Goal: Feedback & Contribution: Submit feedback/report problem

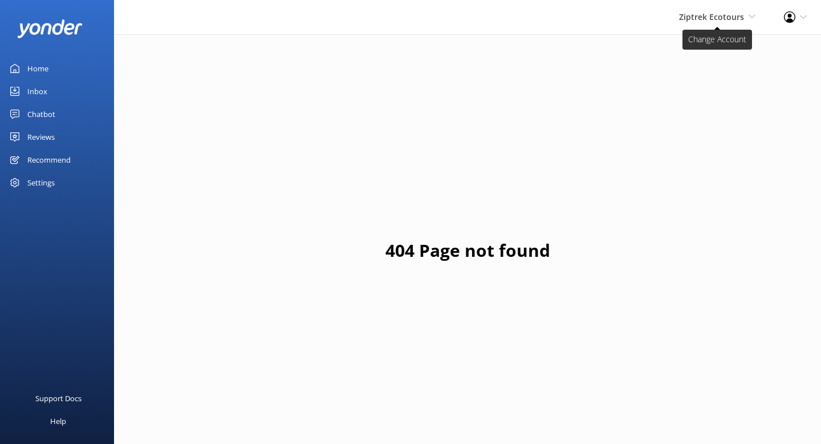
click at [702, 13] on span "Ziptrek Ecotours" at bounding box center [711, 16] width 65 height 11
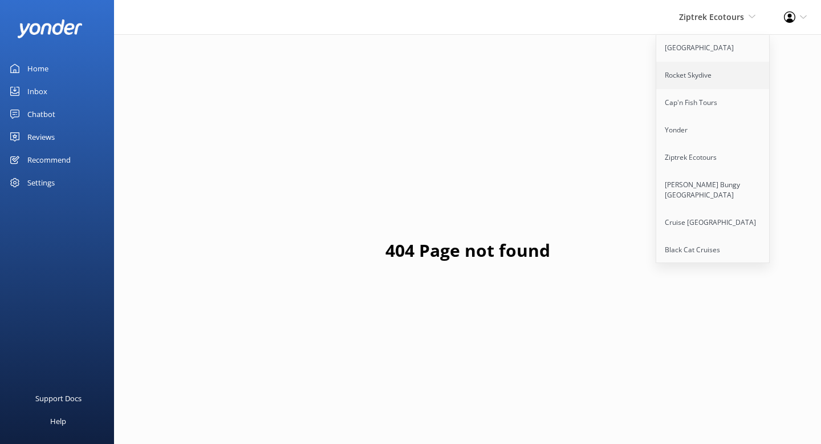
scroll to position [151, 0]
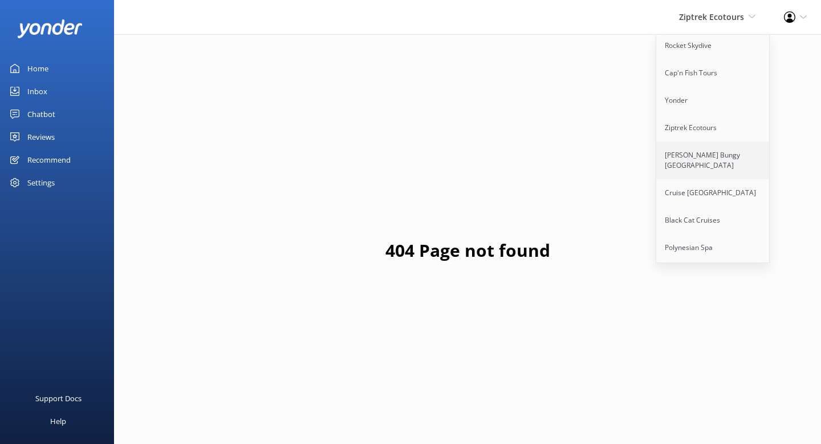
click at [700, 147] on link "[PERSON_NAME] Bungy [GEOGRAPHIC_DATA]" at bounding box center [713, 160] width 114 height 38
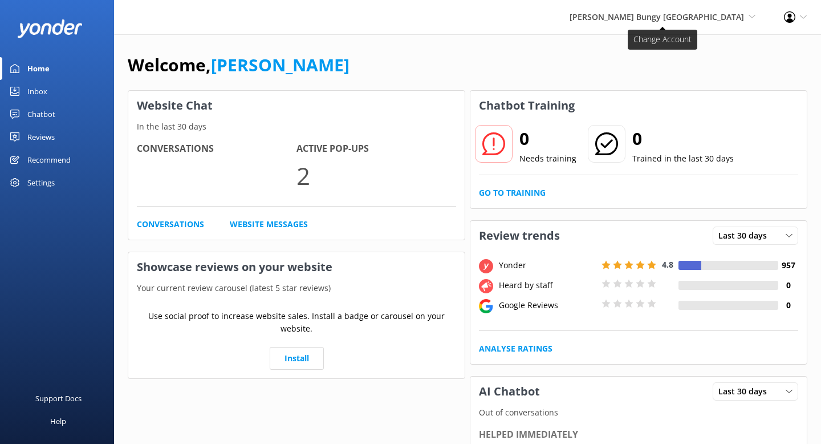
click at [709, 18] on span "[PERSON_NAME] Bungy [GEOGRAPHIC_DATA]" at bounding box center [657, 16] width 174 height 11
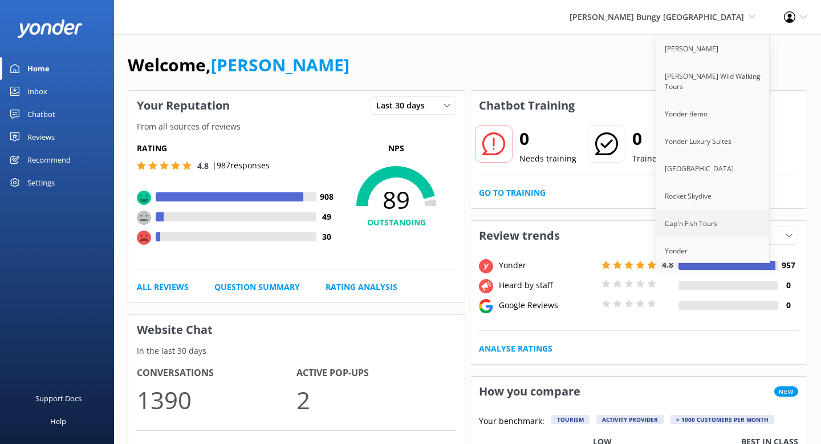
scroll to position [68, 0]
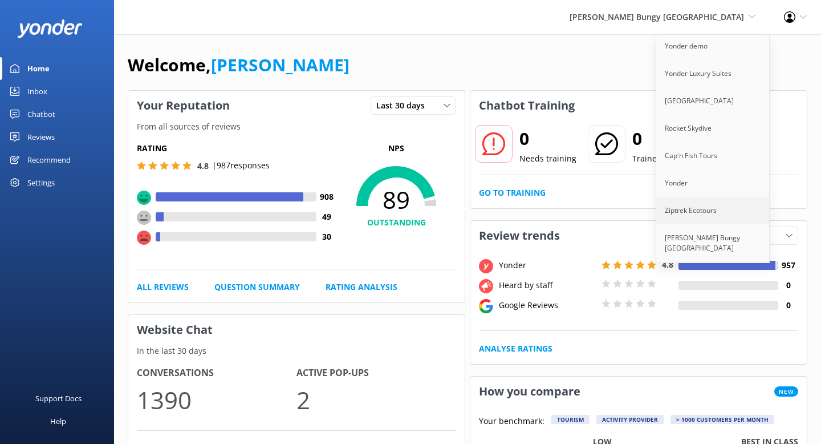
click at [693, 204] on link "Ziptrek Ecotours" at bounding box center [713, 210] width 114 height 27
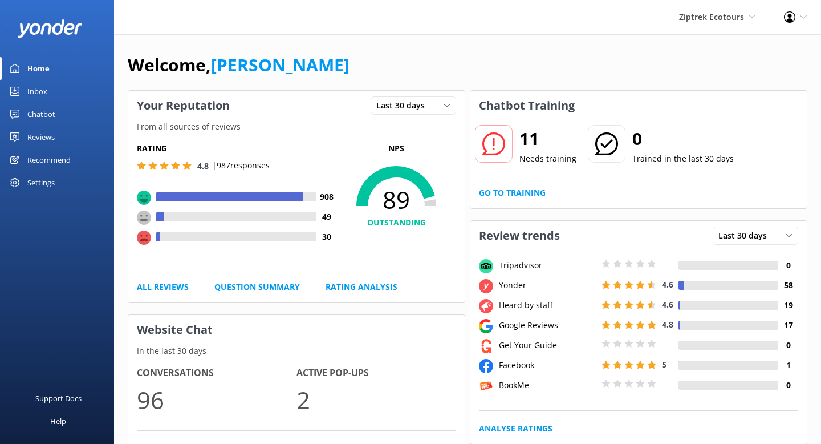
click at [46, 137] on div "Reviews" at bounding box center [40, 136] width 27 height 23
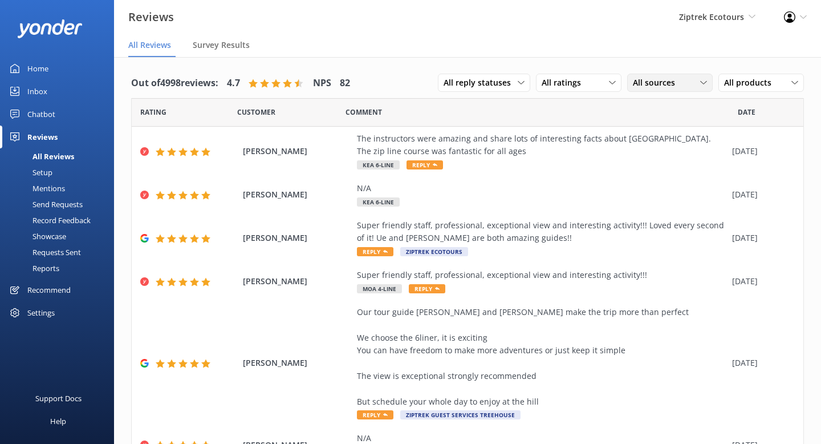
click at [645, 83] on span "All sources" at bounding box center [657, 82] width 49 height 13
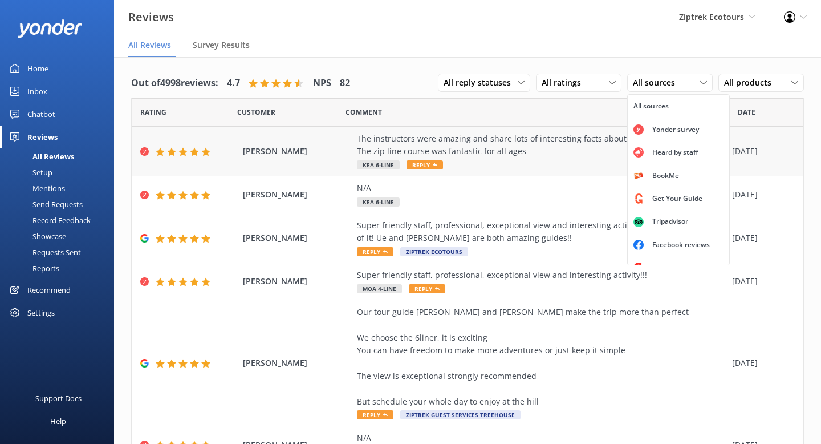
click at [592, 131] on div "[PERSON_NAME] The instructors were amazing and share lots of interesting facts …" at bounding box center [468, 152] width 672 height 50
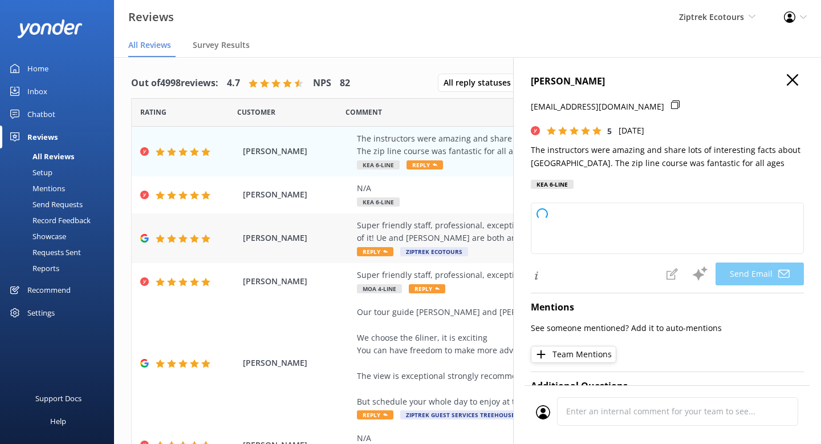
click at [452, 229] on div "Super friendly staff, professional, exceptional view and interesting activity!!…" at bounding box center [541, 232] width 369 height 26
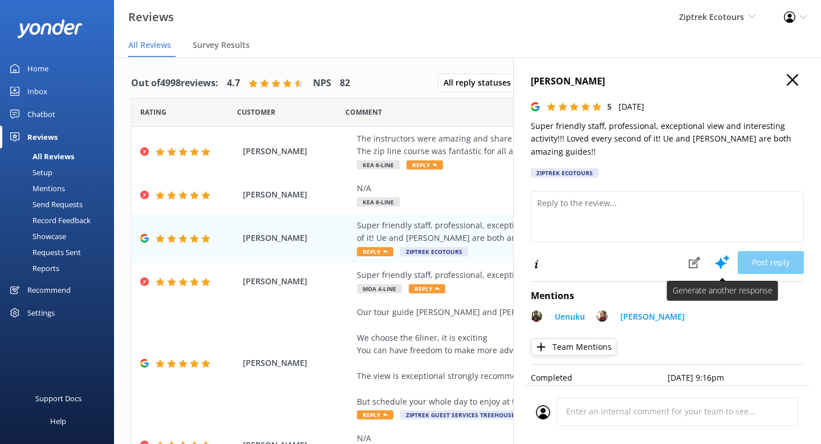
type textarea "Kia ora, Thank you so much for your fantastic review! We’re so happy to hear th…"
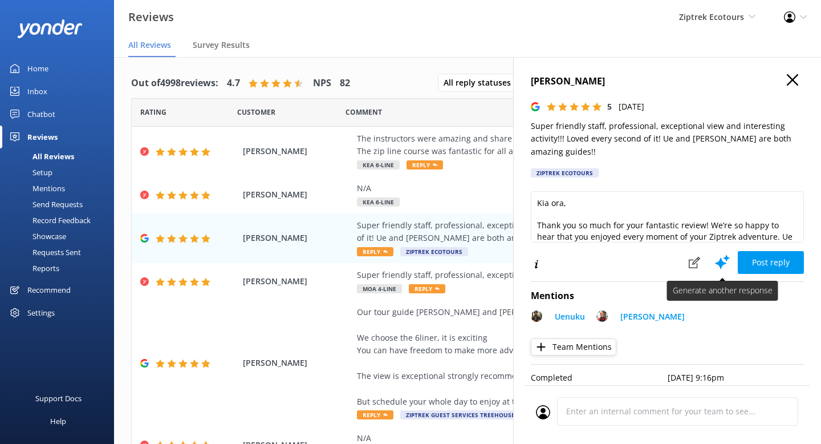
click at [715, 257] on icon at bounding box center [722, 261] width 17 height 17
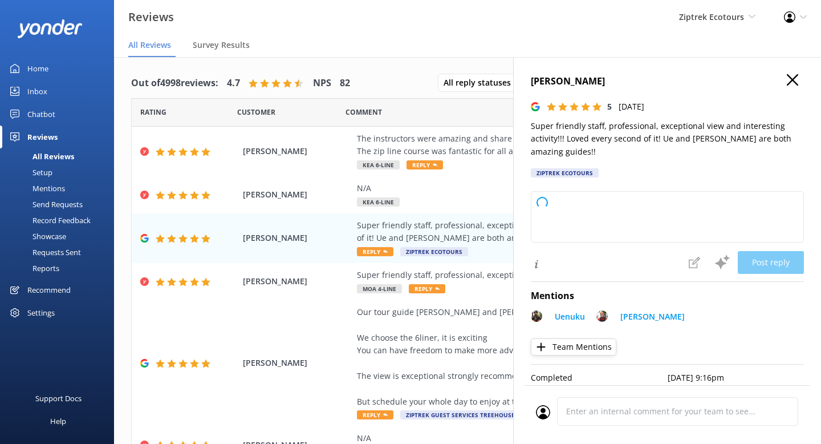
type textarea "Kia ora, Thank you so much for your awesome review! We're so happy to hear you …"
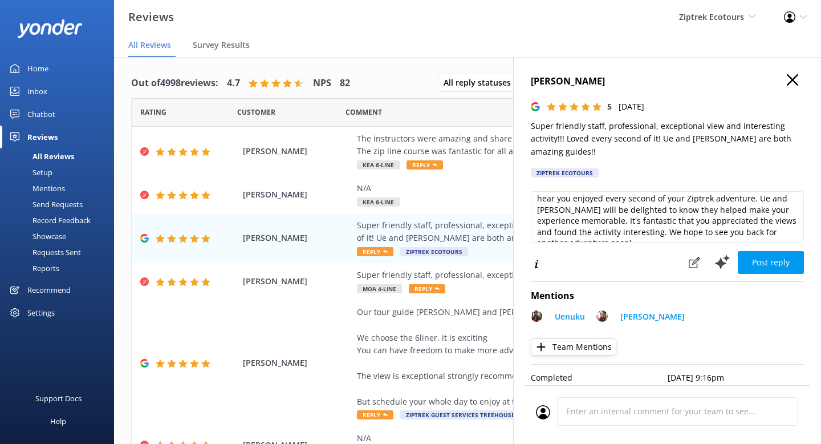
scroll to position [31, 0]
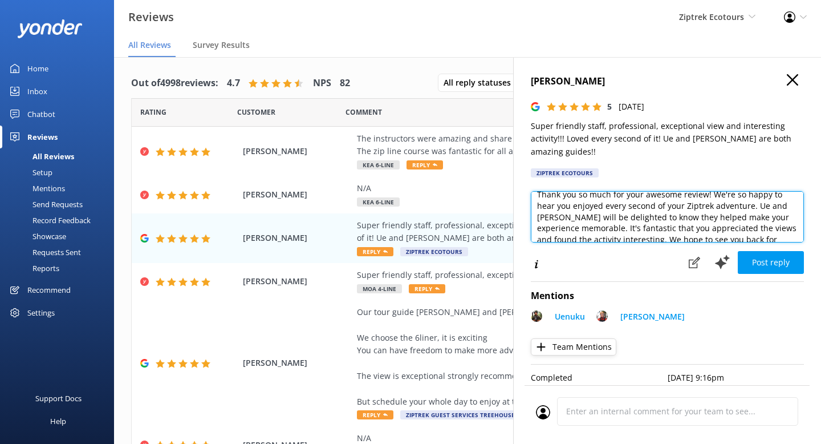
drag, startPoint x: 665, startPoint y: 206, endPoint x: 728, endPoint y: 209, distance: 62.8
click at [728, 209] on textarea "Kia ora, Thank you so much for your awesome review! We're so happy to hear you …" at bounding box center [667, 216] width 273 height 51
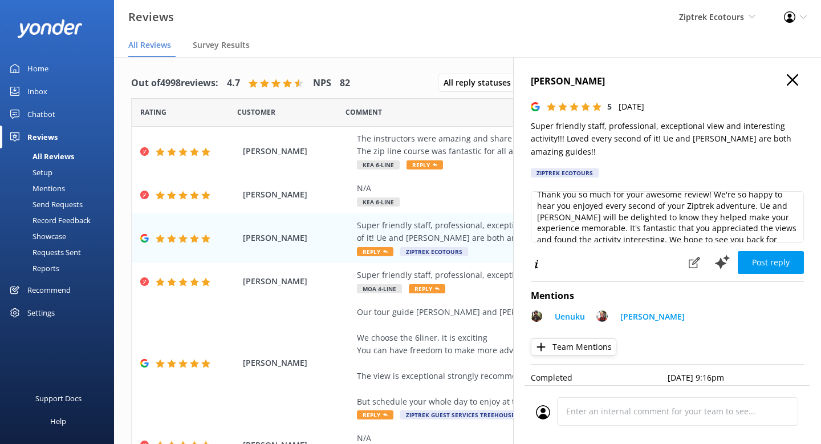
click at [382, 63] on div "Out of 4998 reviews: 4.7 NPS 82 All reply statuses All reply statuses Needs a r…" at bounding box center [467, 384] width 707 height 654
click at [43, 174] on div "Setup" at bounding box center [30, 172] width 46 height 16
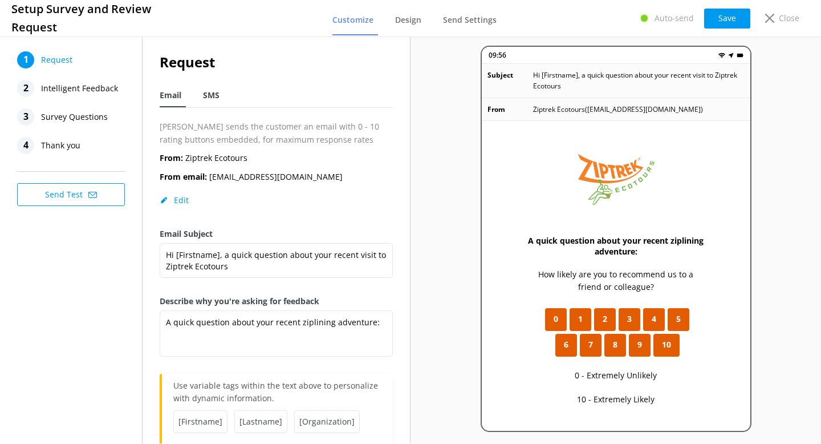
click at [210, 104] on div "SMS" at bounding box center [213, 95] width 21 height 23
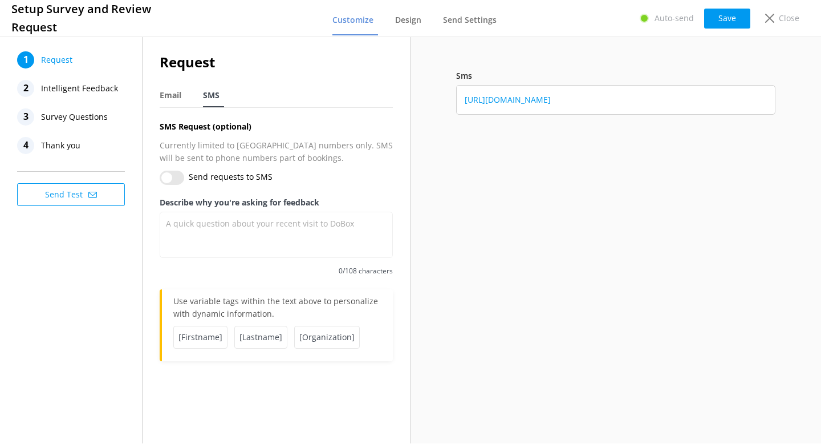
click at [78, 93] on span "Intelligent Feedback" at bounding box center [79, 88] width 77 height 17
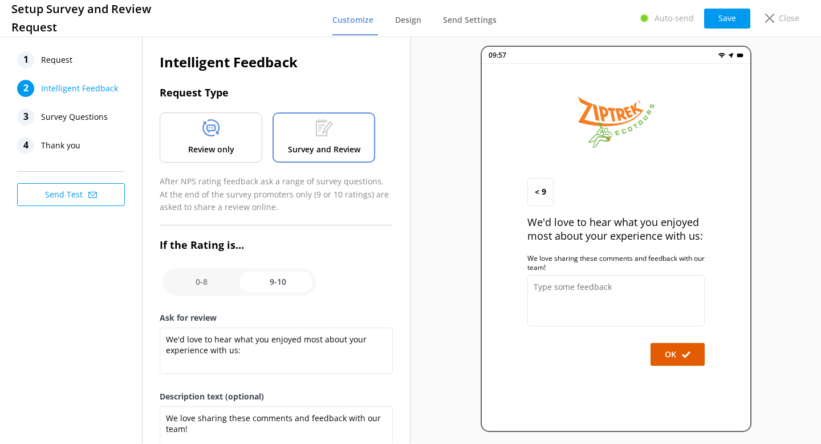
click at [210, 132] on icon at bounding box center [211, 127] width 18 height 17
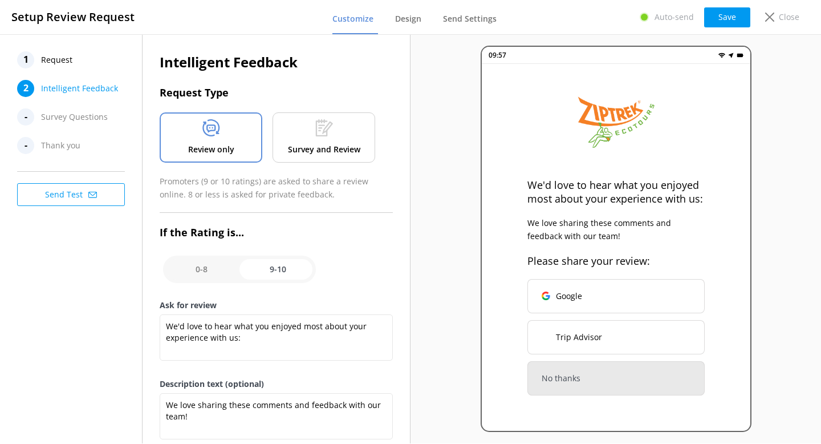
click at [203, 275] on input "checkbox" at bounding box center [239, 268] width 153 height 27
checkbox input "false"
type textarea "What could have made your experience with us more enjoyable?"
type textarea "Your feedback is important to help us improve"
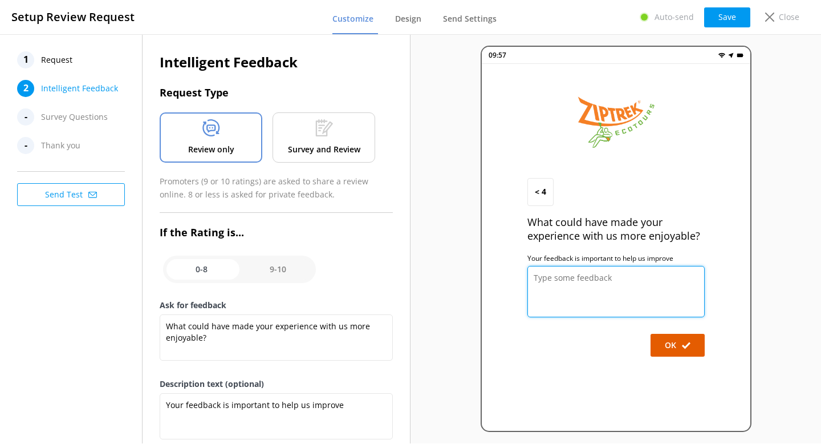
click at [595, 289] on textarea at bounding box center [615, 291] width 177 height 51
click at [684, 338] on button "OK" at bounding box center [678, 345] width 54 height 23
click at [342, 135] on div "Survey and Review" at bounding box center [324, 137] width 103 height 50
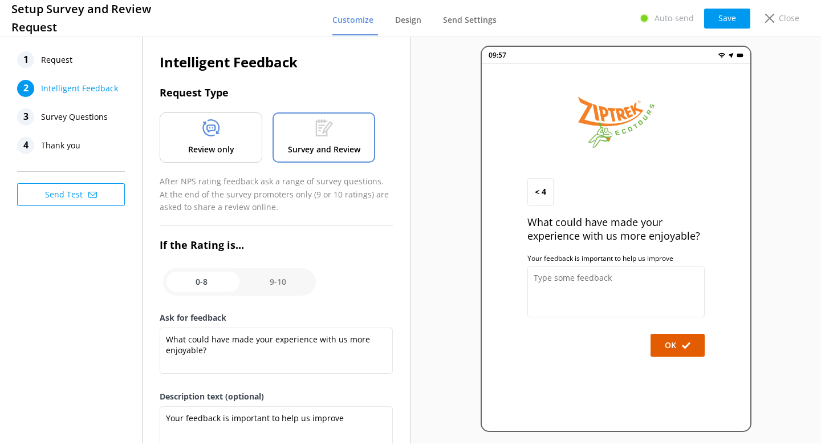
click at [285, 272] on input "checkbox" at bounding box center [239, 281] width 153 height 27
checkbox input "true"
type textarea "We'd love to hear what you enjoyed most about your experience with us:"
type textarea "We love sharing these comments and feedback with our team!"
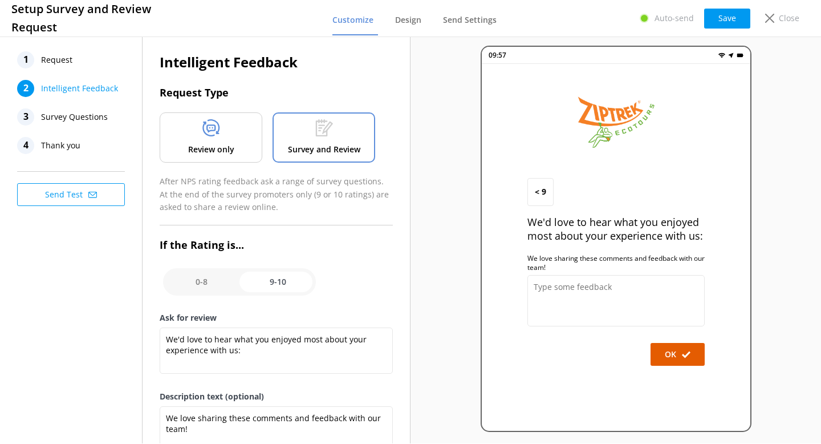
click at [226, 140] on div "Review only" at bounding box center [211, 137] width 103 height 50
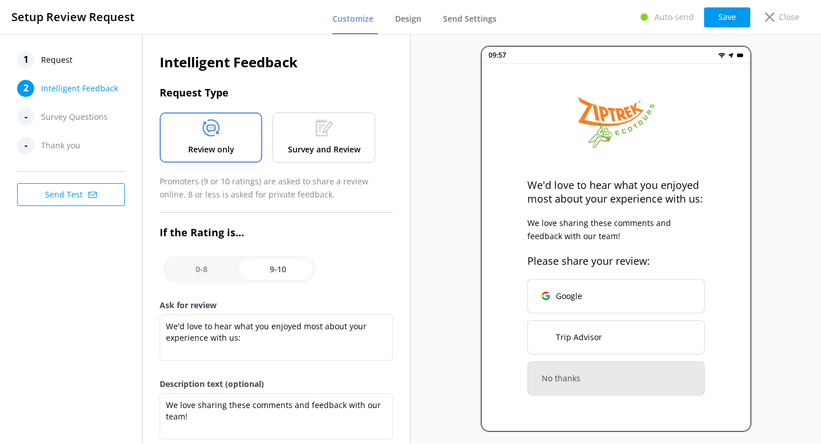
click at [207, 265] on input "checkbox" at bounding box center [239, 268] width 153 height 27
checkbox input "false"
type textarea "What could have made your experience with us more enjoyable?"
type textarea "Your feedback is important to help us improve"
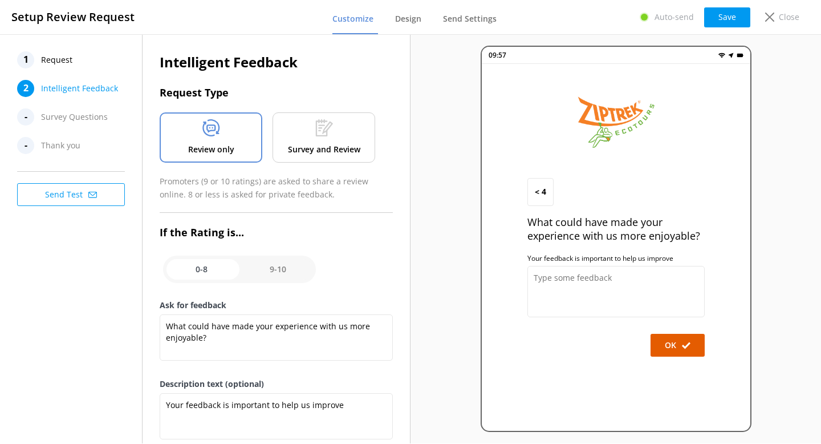
click at [262, 272] on input "checkbox" at bounding box center [239, 268] width 153 height 27
checkbox input "true"
type textarea "We'd love to hear what you enjoyed most about your experience with us:"
type textarea "We love sharing these comments and feedback with our team!"
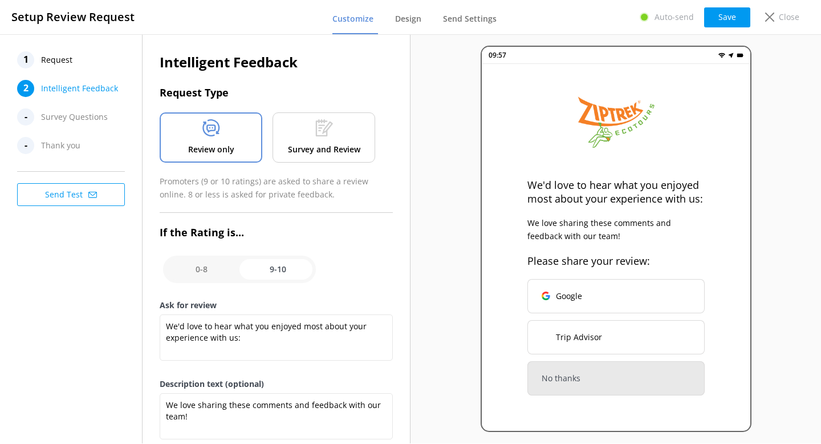
click at [326, 139] on div at bounding box center [324, 130] width 18 height 22
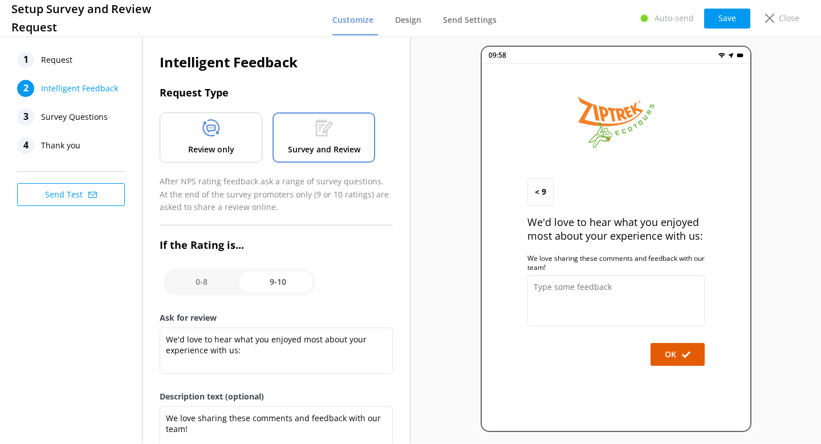
click at [99, 115] on span "Survey Questions" at bounding box center [74, 116] width 67 height 17
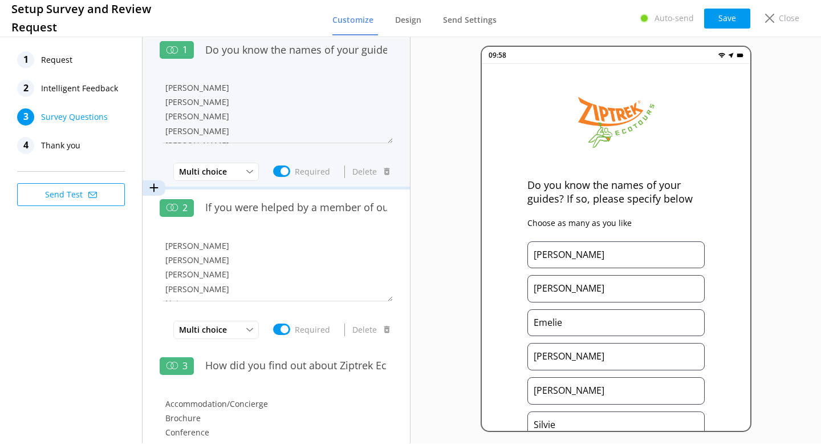
scroll to position [7, 0]
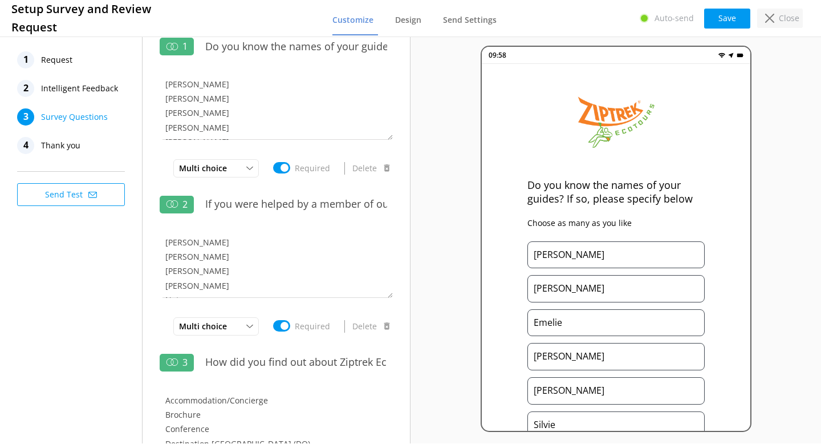
click at [775, 23] on div "Close" at bounding box center [780, 18] width 46 height 19
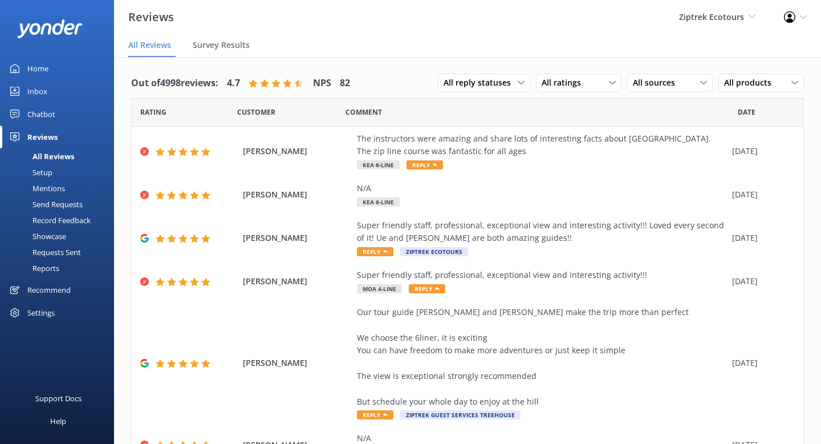
click at [52, 184] on div "Mentions" at bounding box center [36, 188] width 58 height 16
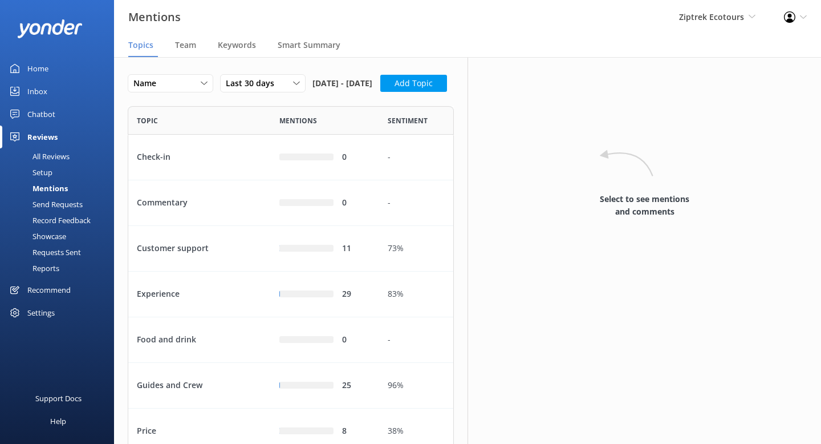
scroll to position [440, 326]
click at [209, 271] on div "Customer support" at bounding box center [199, 249] width 143 height 46
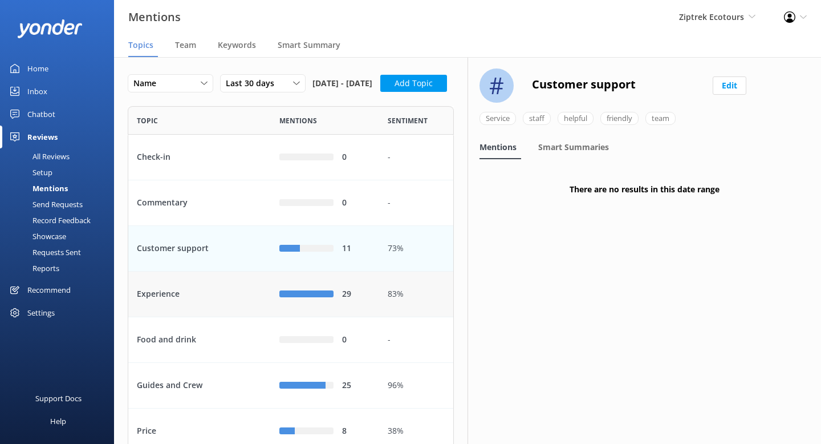
click at [228, 317] on div "Experience" at bounding box center [199, 294] width 143 height 46
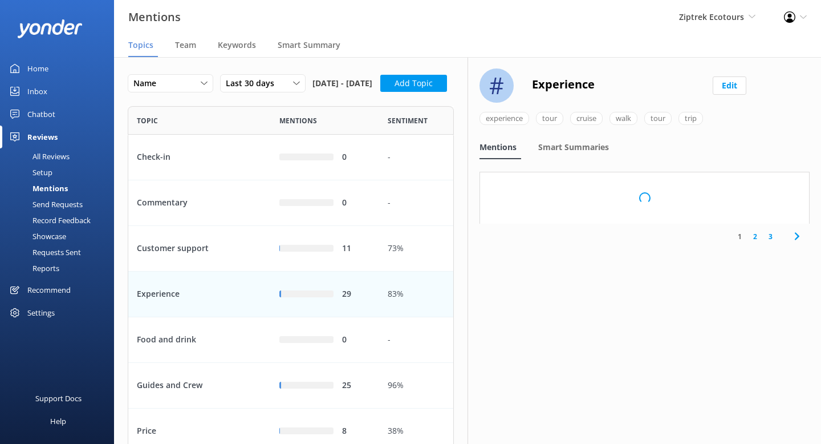
scroll to position [440, 326]
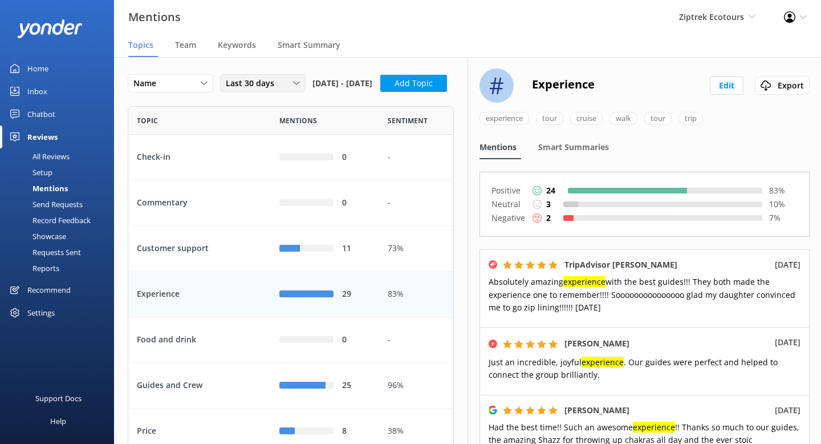
click at [275, 82] on span "Last 30 days" at bounding box center [253, 83] width 55 height 13
click at [266, 149] on div "Last 90 days" at bounding box center [246, 152] width 40 height 11
click at [209, 271] on div "Customer support" at bounding box center [199, 249] width 143 height 46
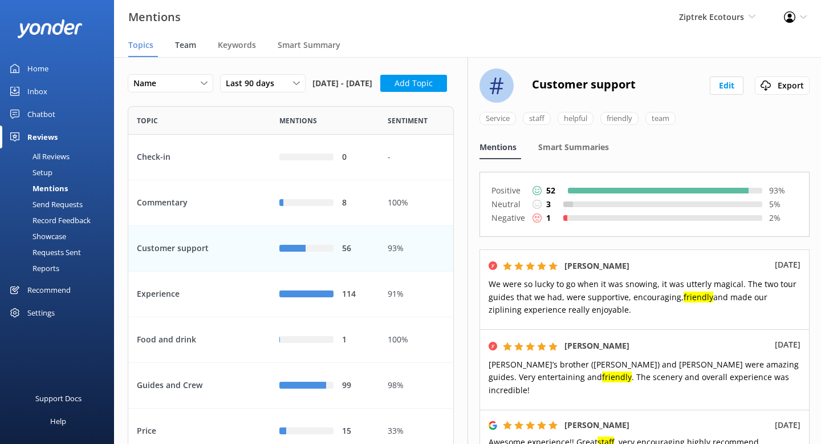
click at [186, 40] on span "Team" at bounding box center [185, 44] width 21 height 11
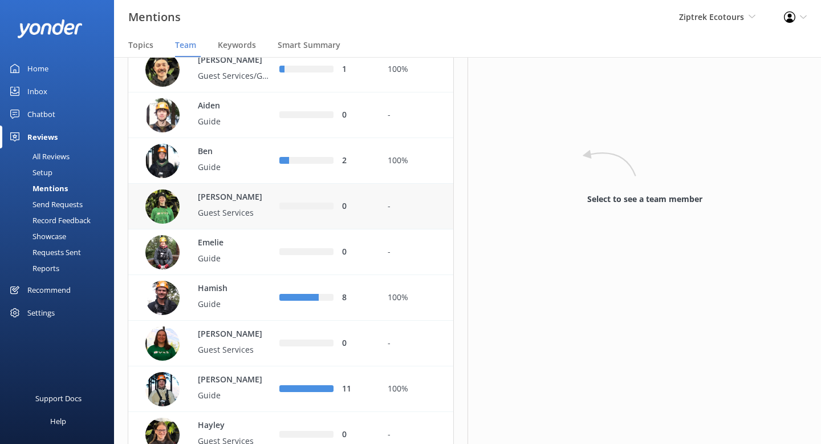
scroll to position [112, 0]
click at [204, 310] on p "Guide" at bounding box center [235, 303] width 74 height 13
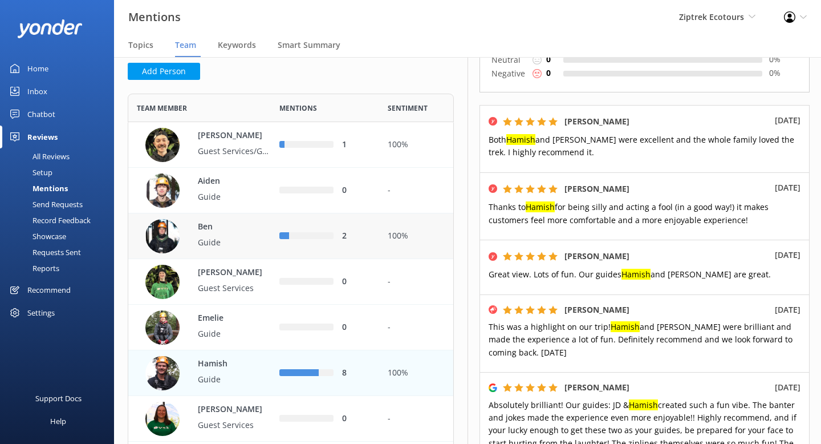
scroll to position [38, 0]
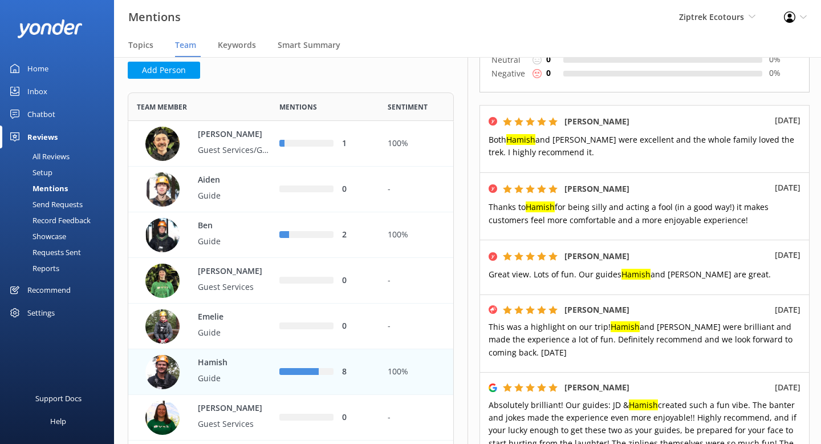
click at [55, 267] on div "Reports" at bounding box center [33, 268] width 52 height 16
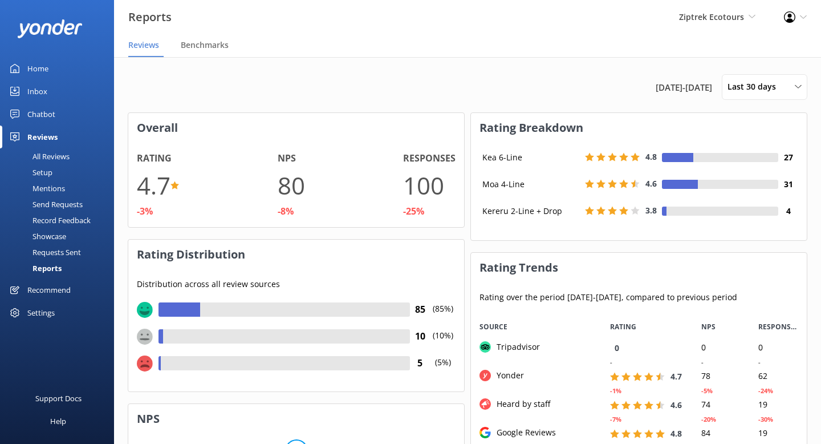
scroll to position [237, 336]
